Goal: Check status: Check status

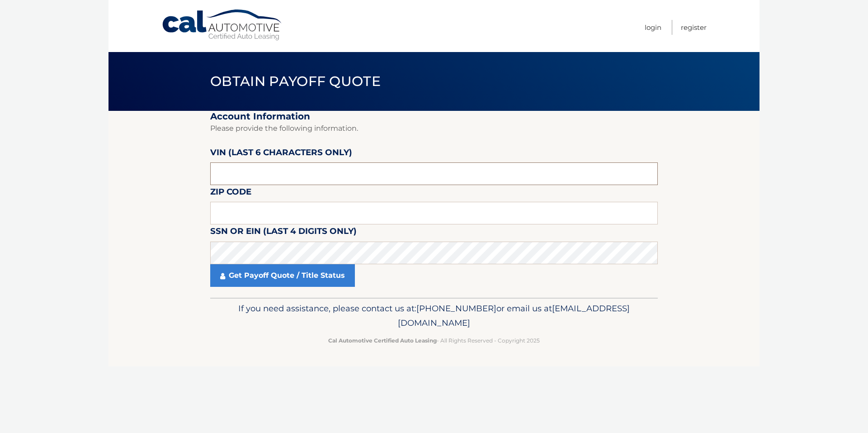
click at [233, 175] on input "text" at bounding box center [434, 173] width 448 height 23
type input "404505"
click at [237, 208] on input "text" at bounding box center [434, 213] width 448 height 23
type input "08724"
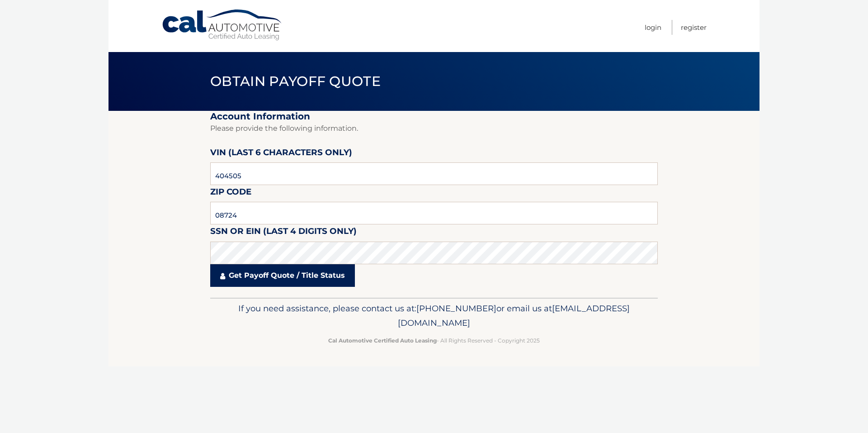
click at [289, 276] on link "Get Payoff Quote / Title Status" at bounding box center [282, 275] width 145 height 23
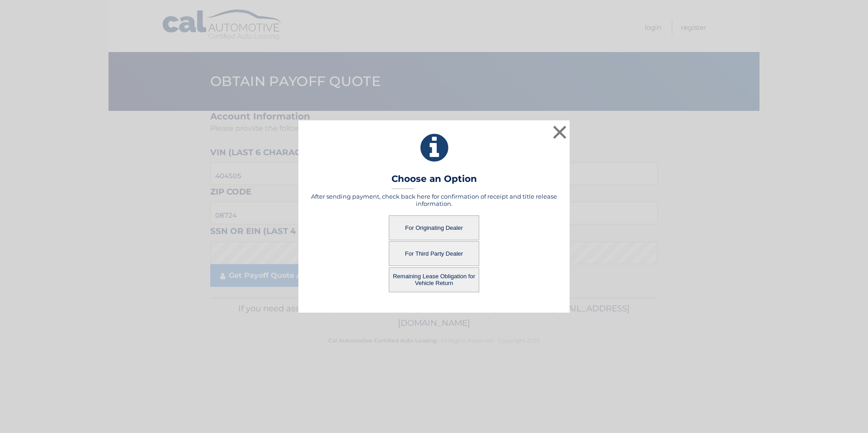
click at [426, 231] on button "For Originating Dealer" at bounding box center [434, 227] width 90 height 25
click at [426, 230] on button "For Originating Dealer" at bounding box center [434, 227] width 90 height 25
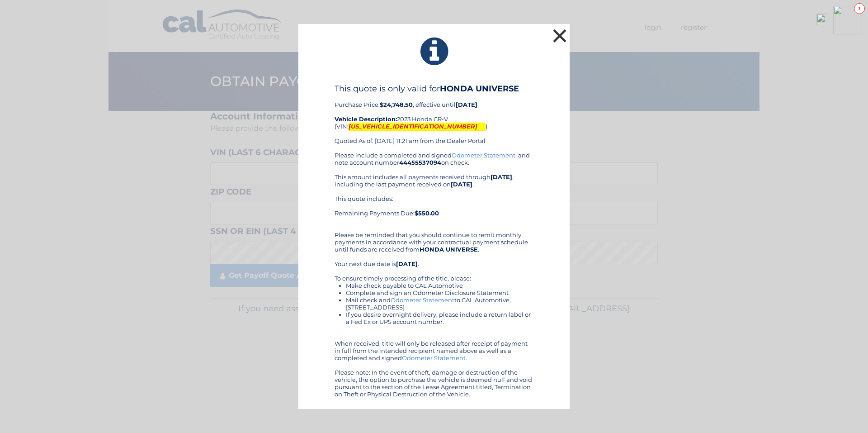
click at [563, 33] on button "×" at bounding box center [560, 36] width 18 height 18
